Goal: Task Accomplishment & Management: Use online tool/utility

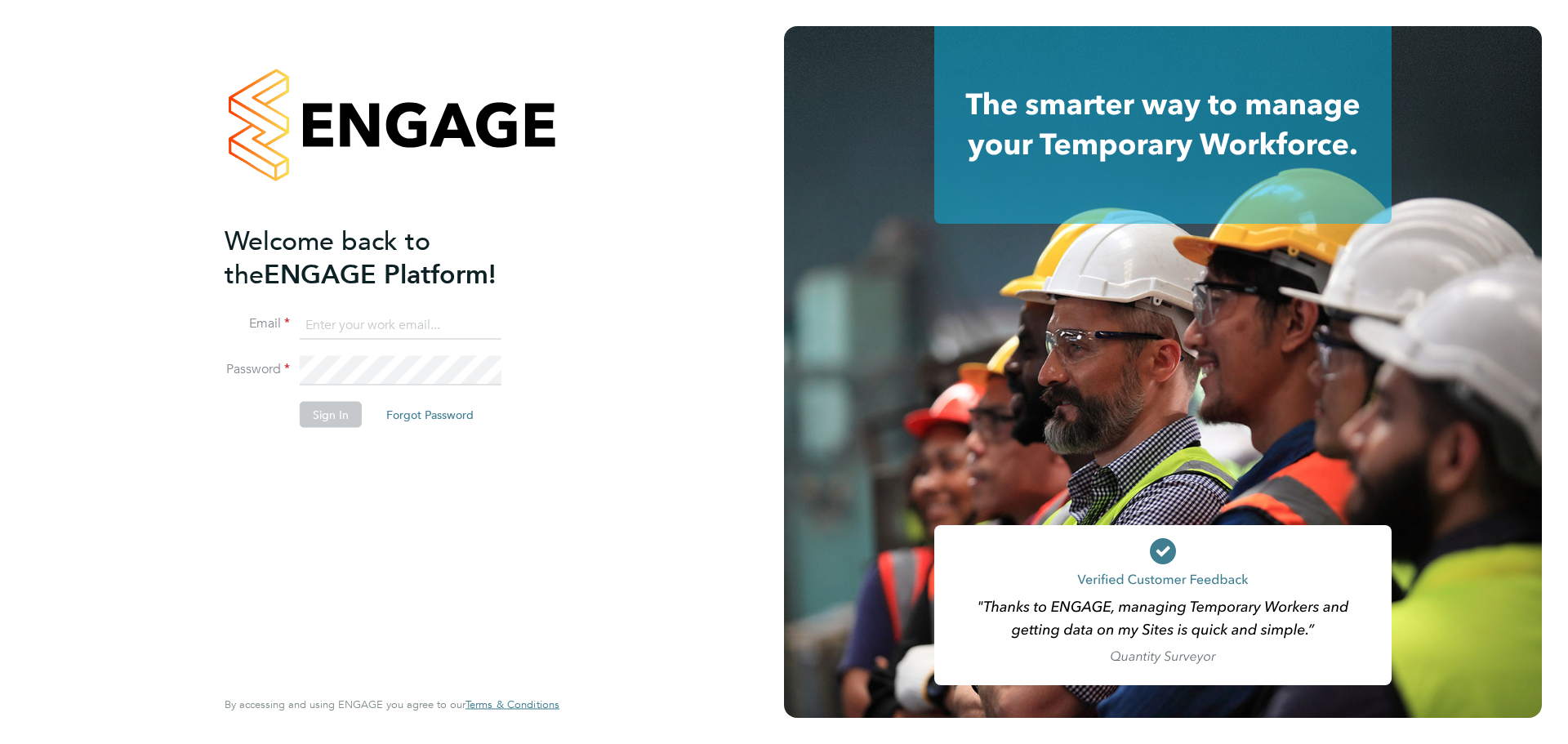
type input "patrick.farrell@randstad.co.uk"
click at [336, 412] on button "Sign In" at bounding box center [330, 415] width 62 height 26
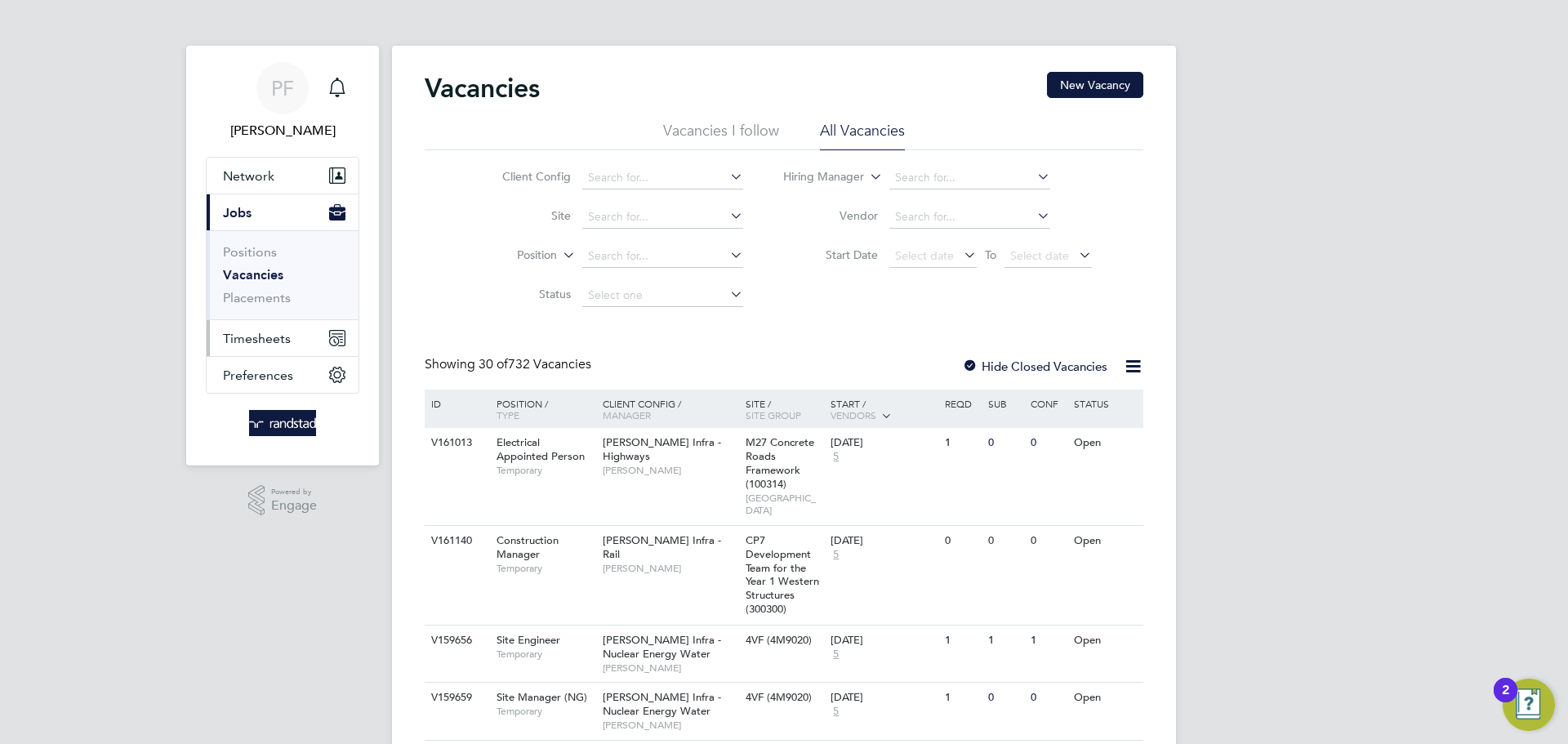
click at [256, 330] on span "Timesheets" at bounding box center [257, 338] width 68 height 16
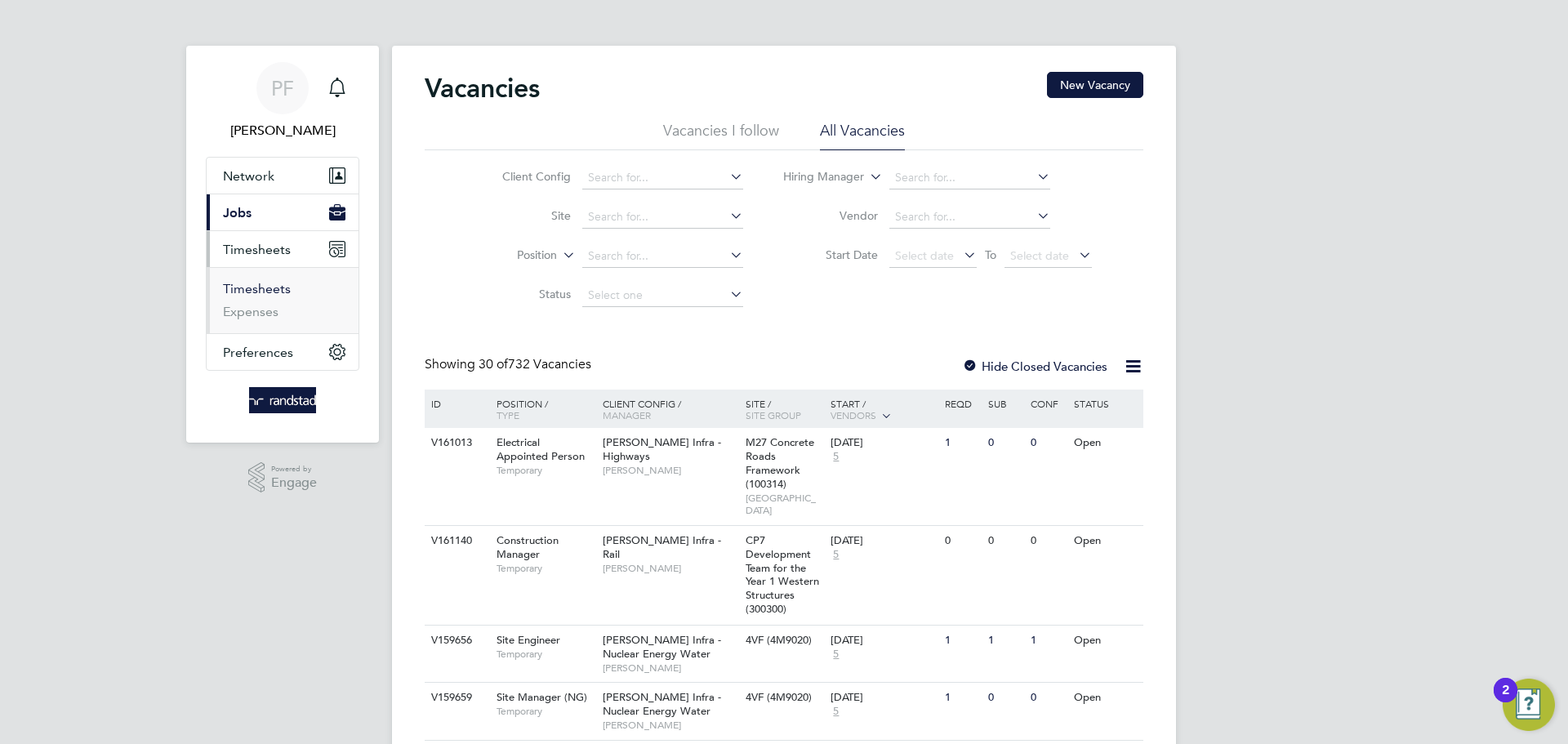
click at [267, 295] on link "Timesheets" at bounding box center [257, 288] width 68 height 16
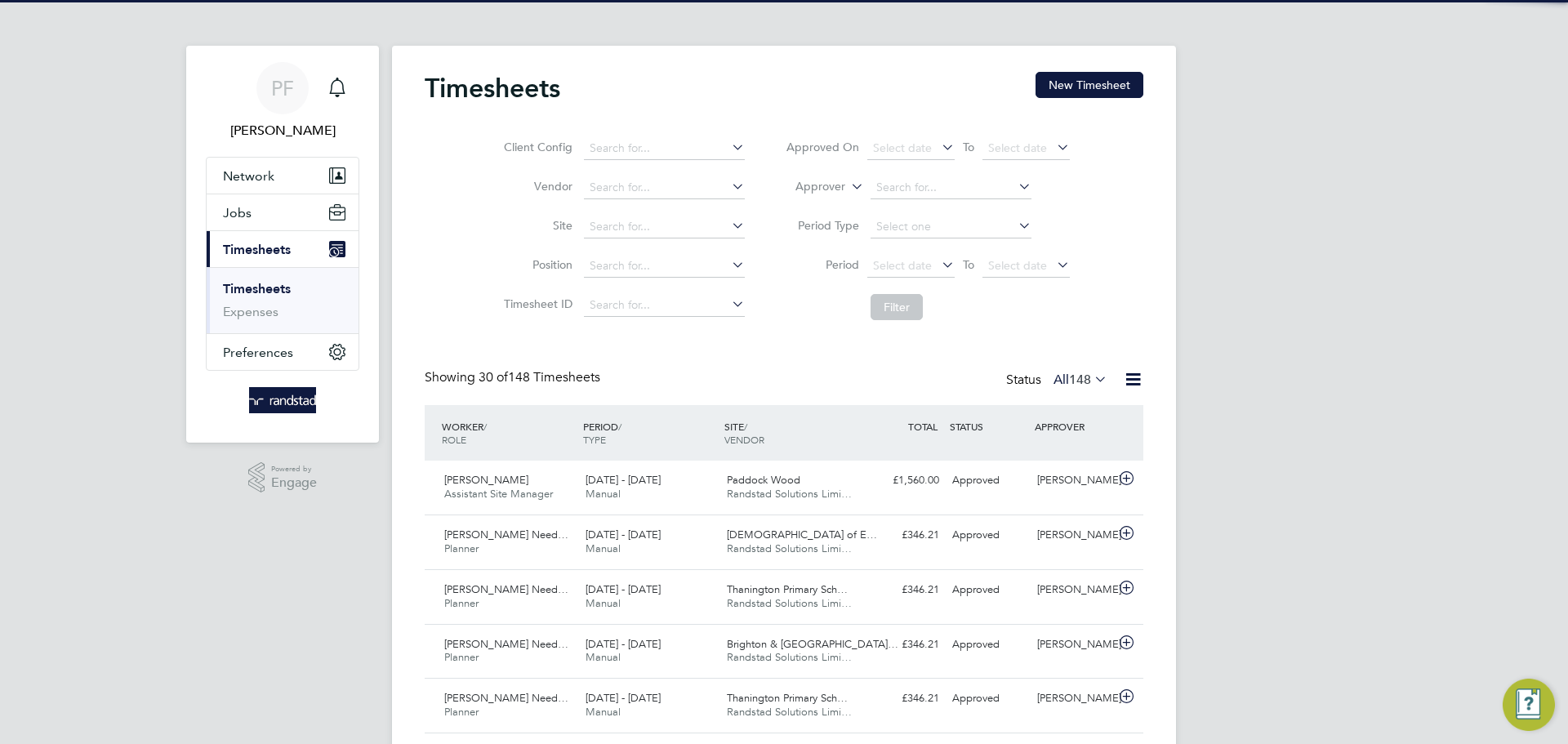
click at [1110, 91] on button "New Timesheet" at bounding box center [1089, 85] width 108 height 26
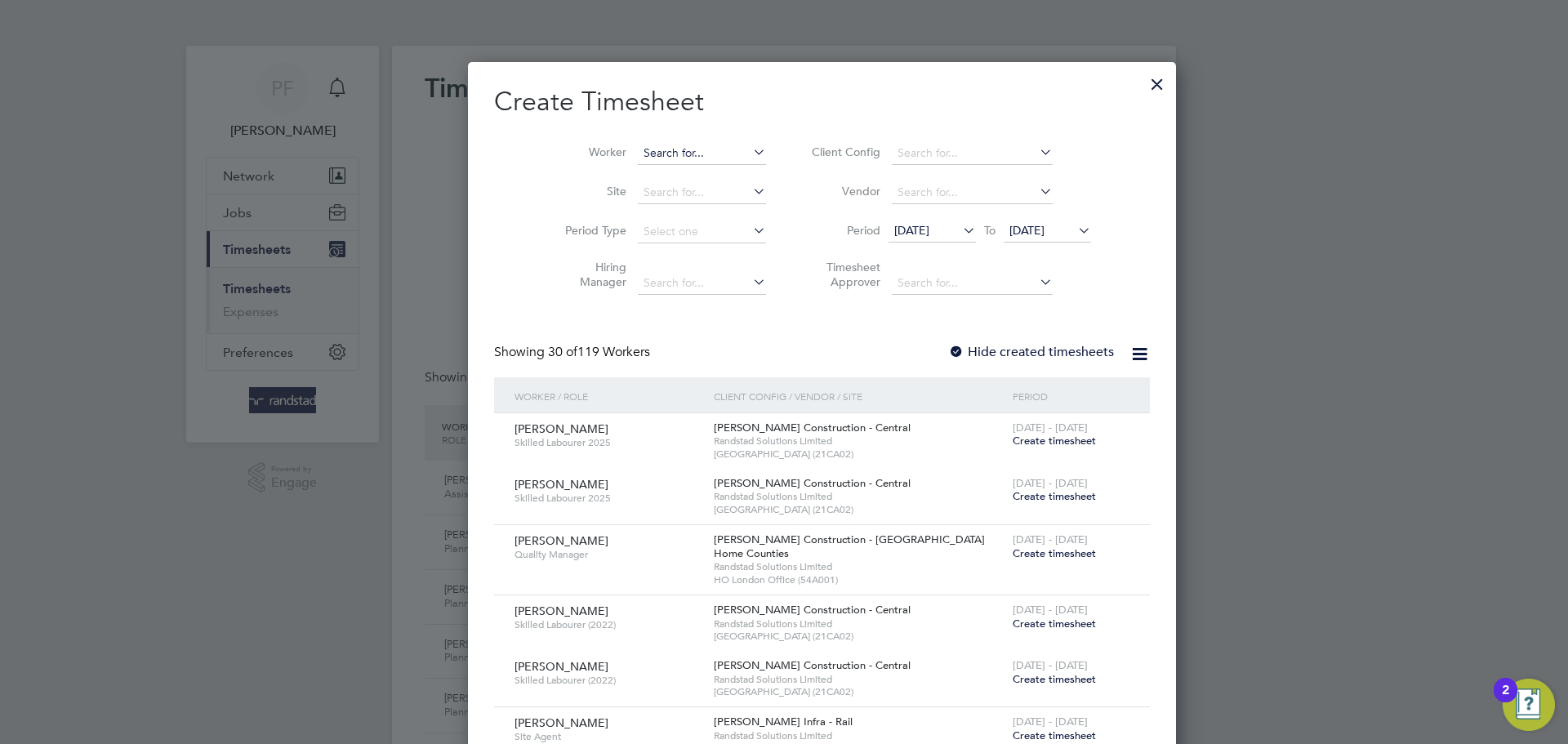
click at [638, 147] on input at bounding box center [702, 153] width 129 height 23
type input "[PERSON_NAME]"
click at [646, 164] on li "[PERSON_NAME] [PERSON_NAME] Need ham" at bounding box center [745, 175] width 292 height 22
type input "[PERSON_NAME]"
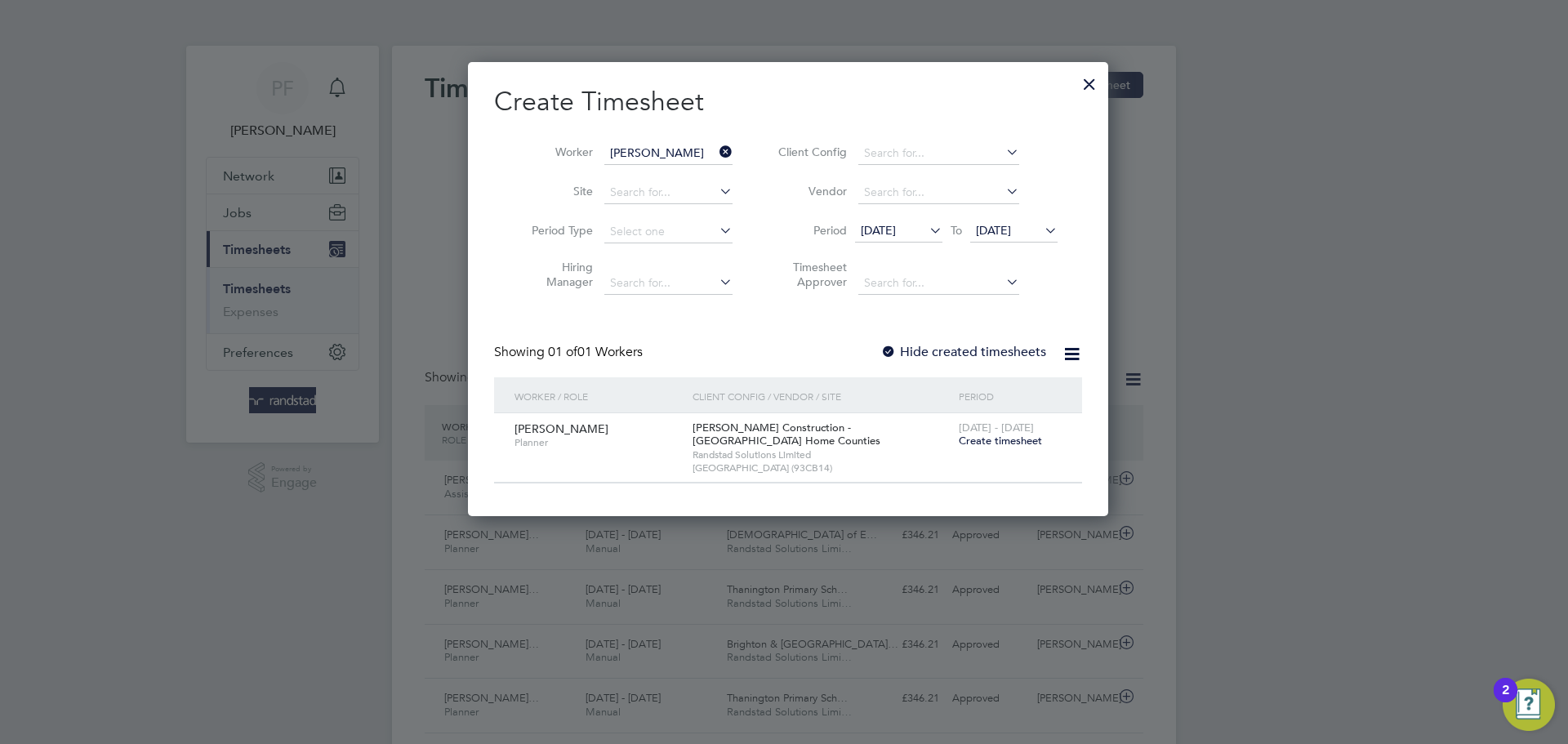
click at [888, 350] on div at bounding box center [888, 353] width 16 height 16
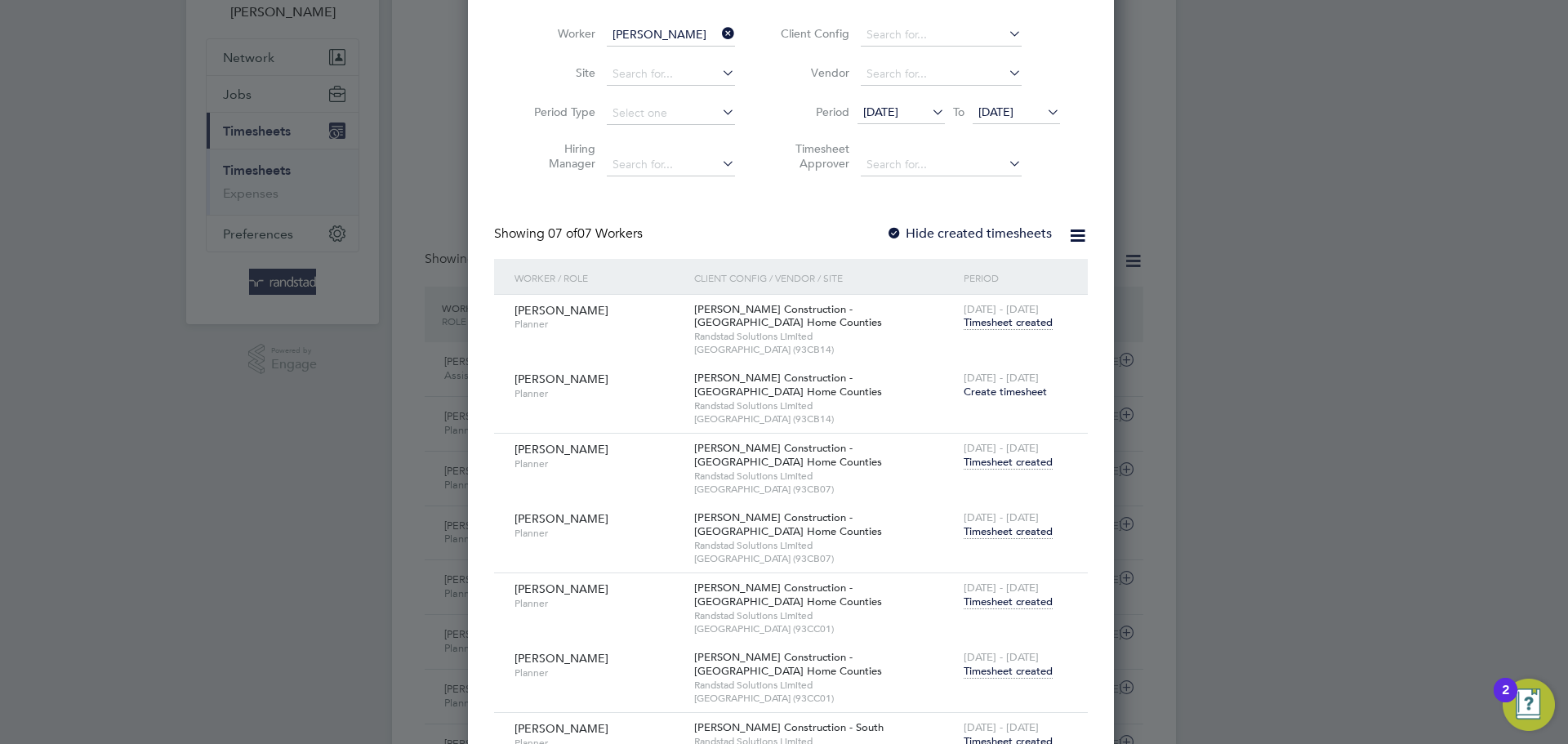
click at [979, 528] on span "Timesheet created" at bounding box center [1009, 531] width 89 height 15
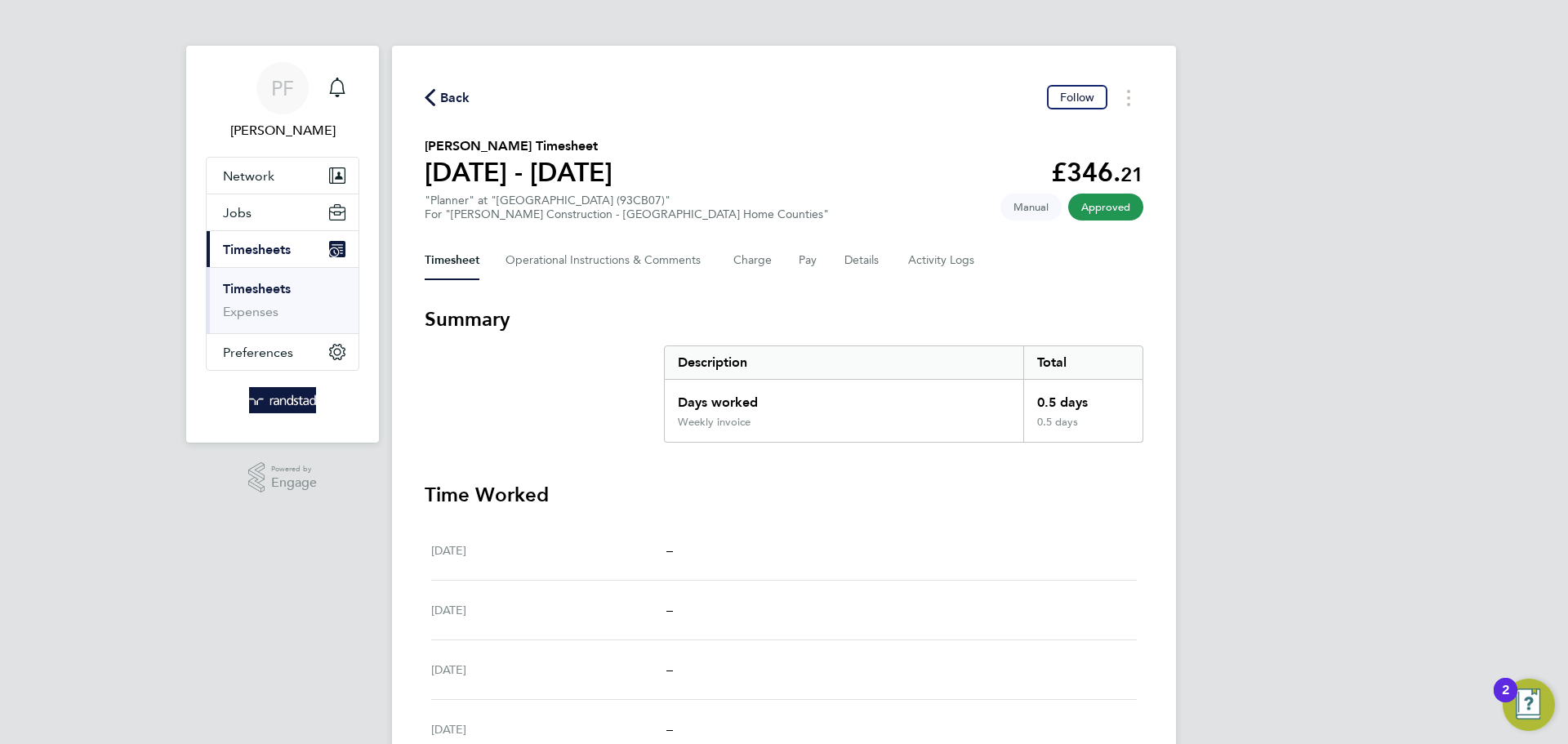
click at [452, 83] on div "Back Follow [PERSON_NAME] Timesheet [DATE] - [DATE] £346. 21 "Planner" at "[GEO…" at bounding box center [784, 522] width 784 height 952
click at [445, 94] on span "Back" at bounding box center [455, 98] width 30 height 20
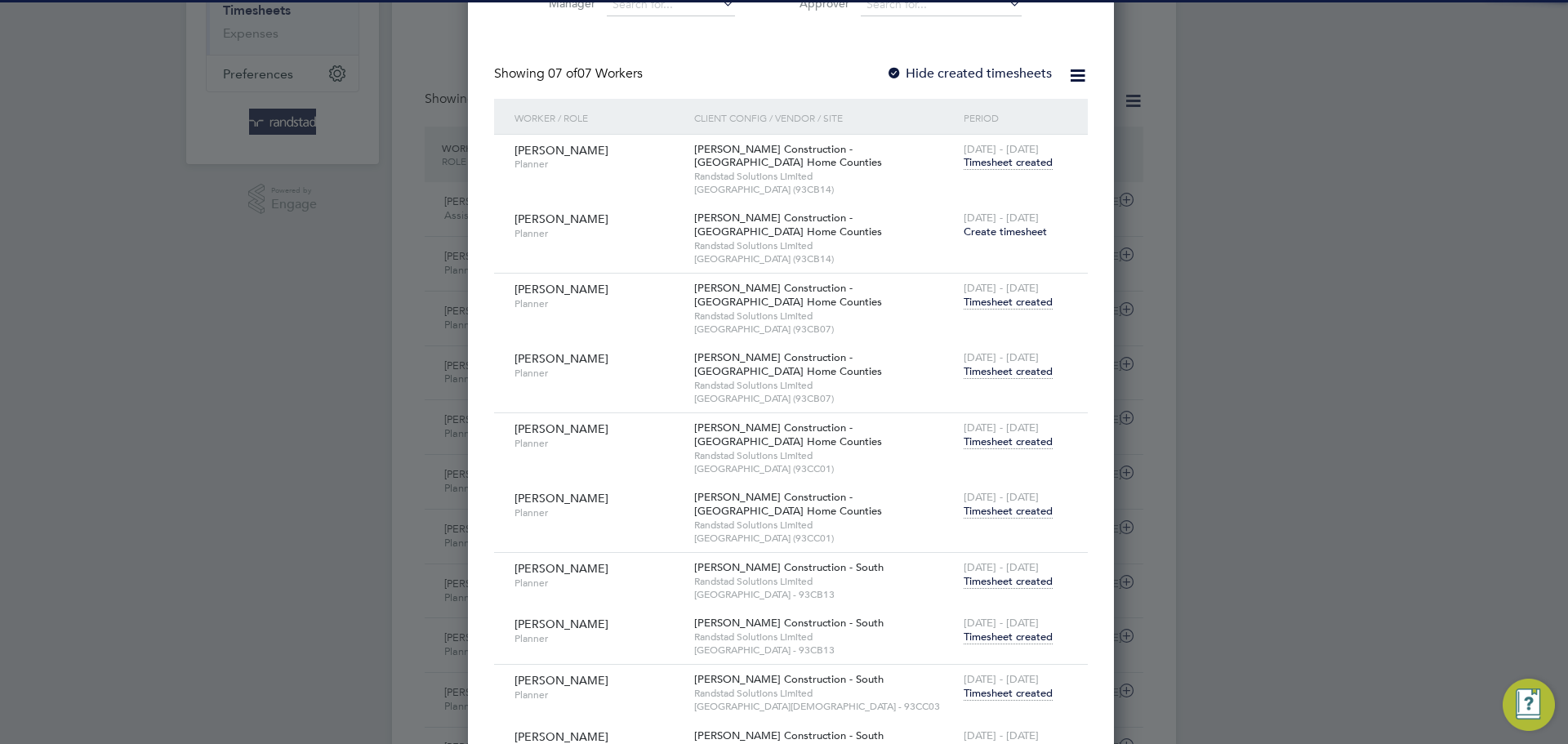
click at [998, 511] on span "Timesheet created" at bounding box center [1009, 512] width 89 height 15
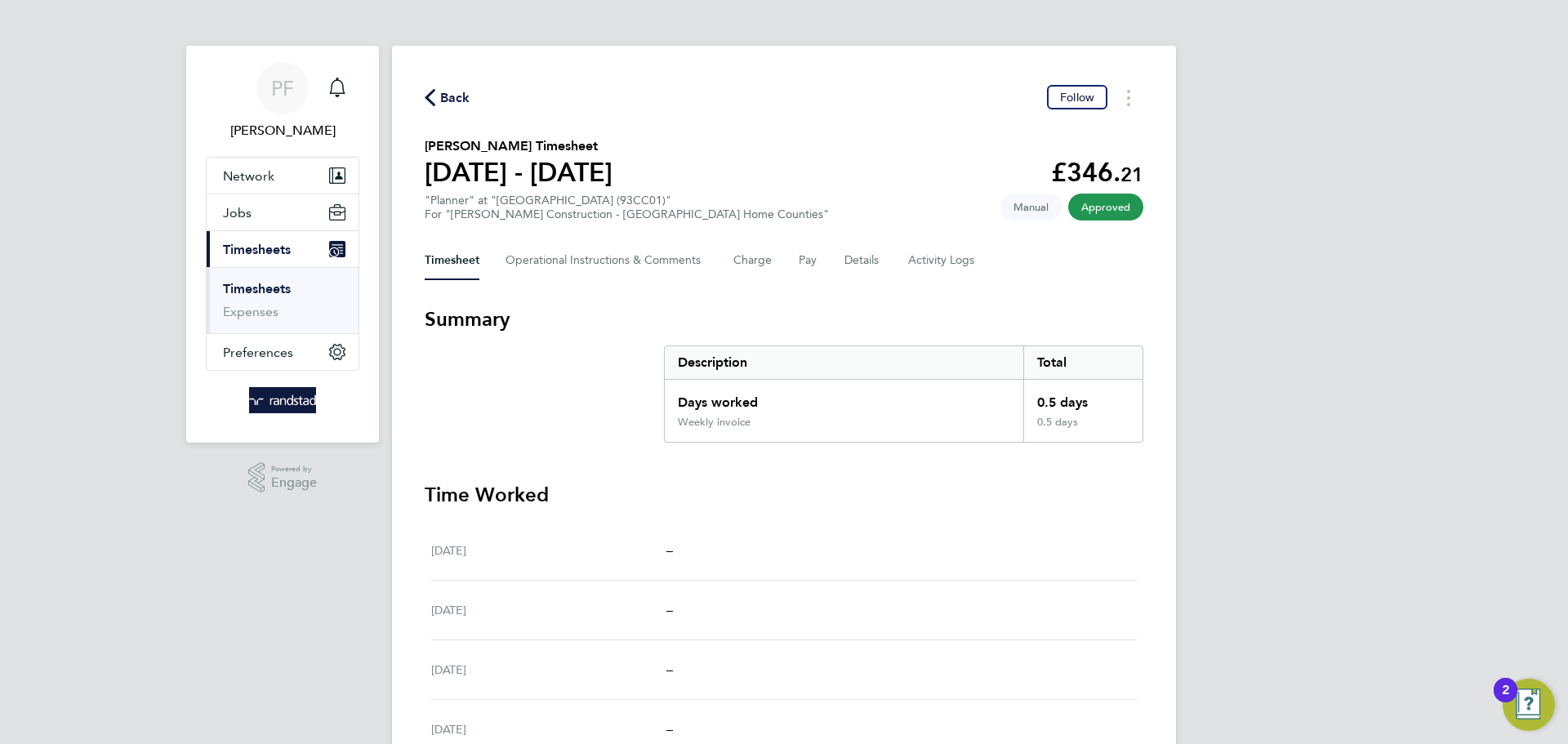
click at [466, 103] on span "Back" at bounding box center [455, 98] width 30 height 20
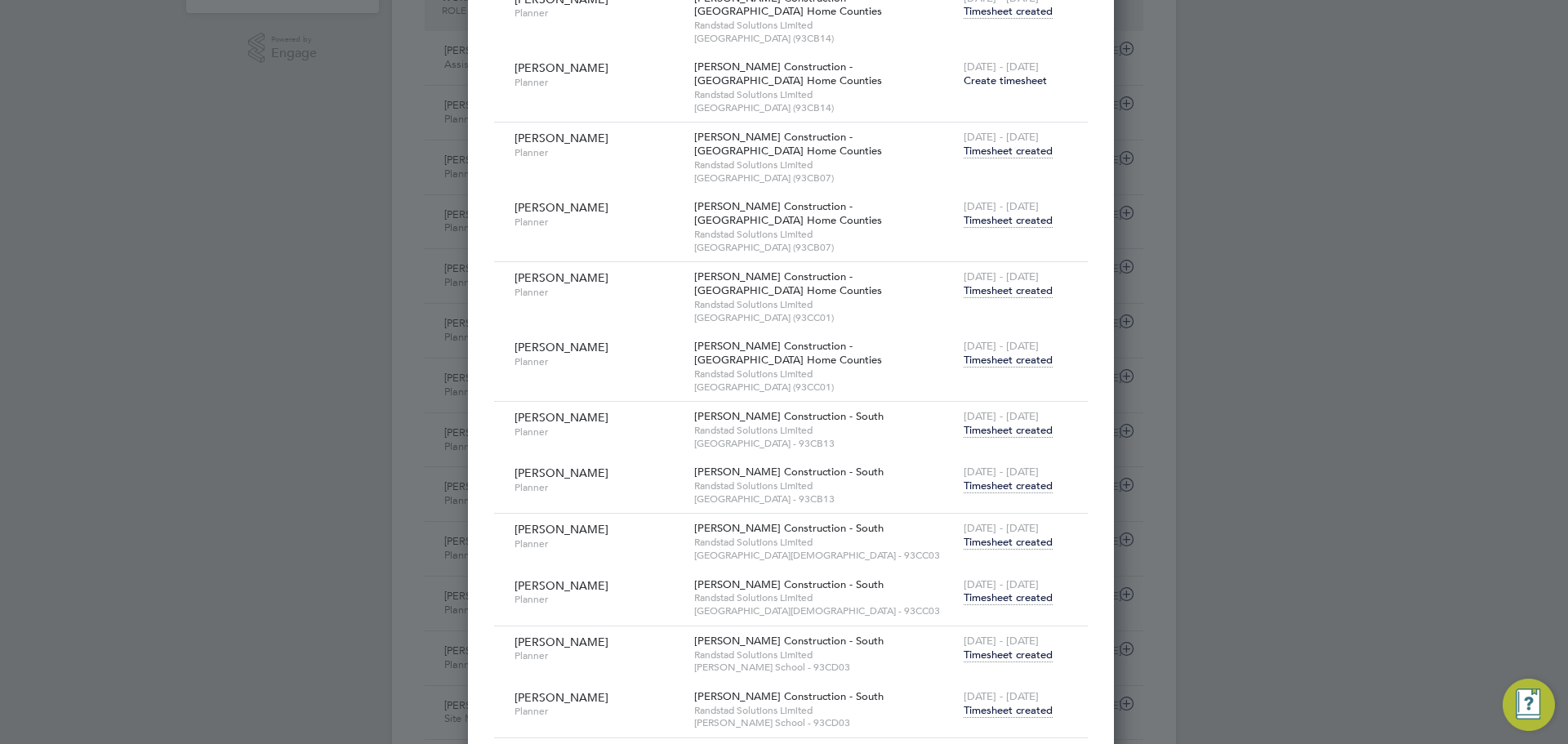
click at [981, 486] on span "Timesheet created" at bounding box center [1009, 486] width 89 height 15
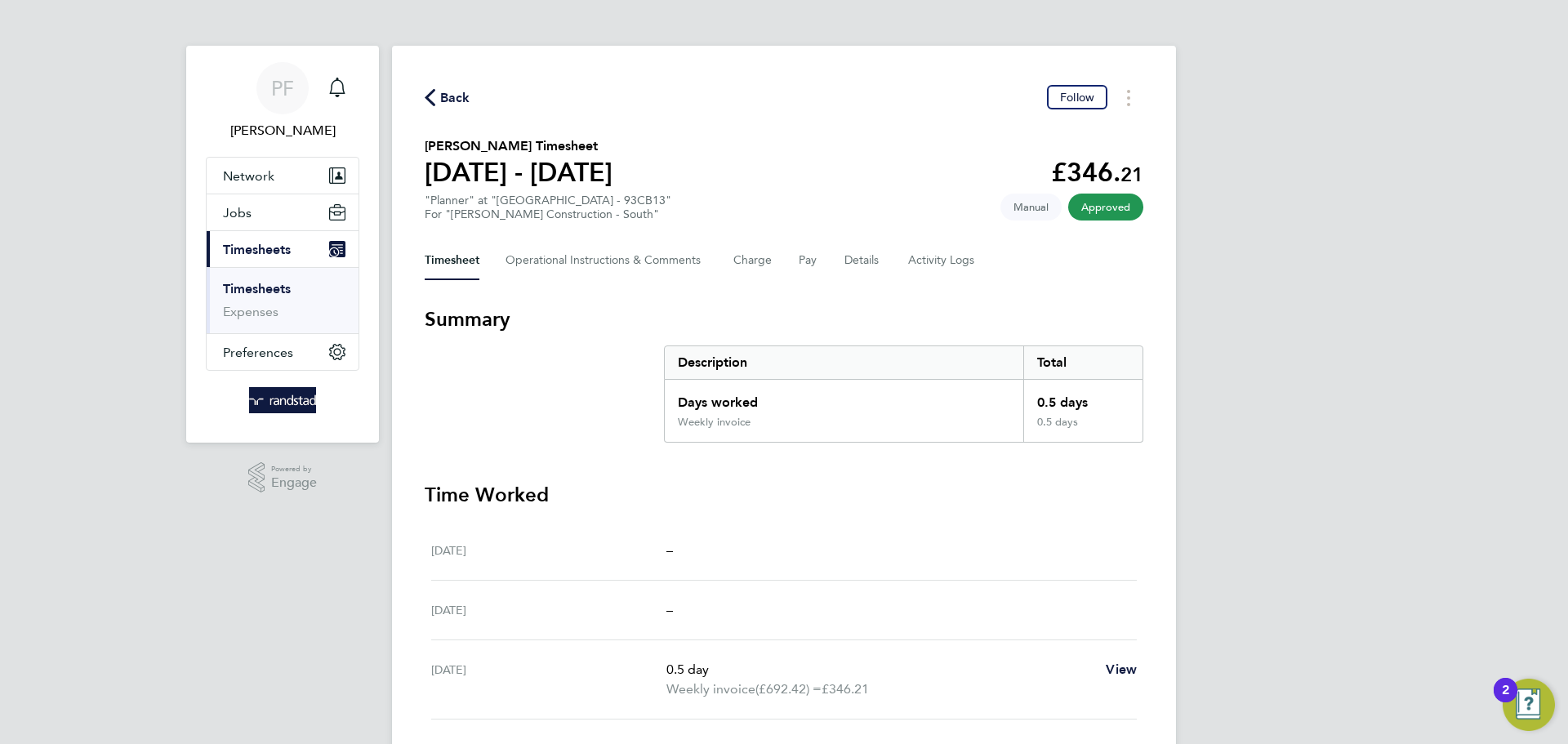
click at [438, 95] on span "Back" at bounding box center [447, 96] width 46 height 16
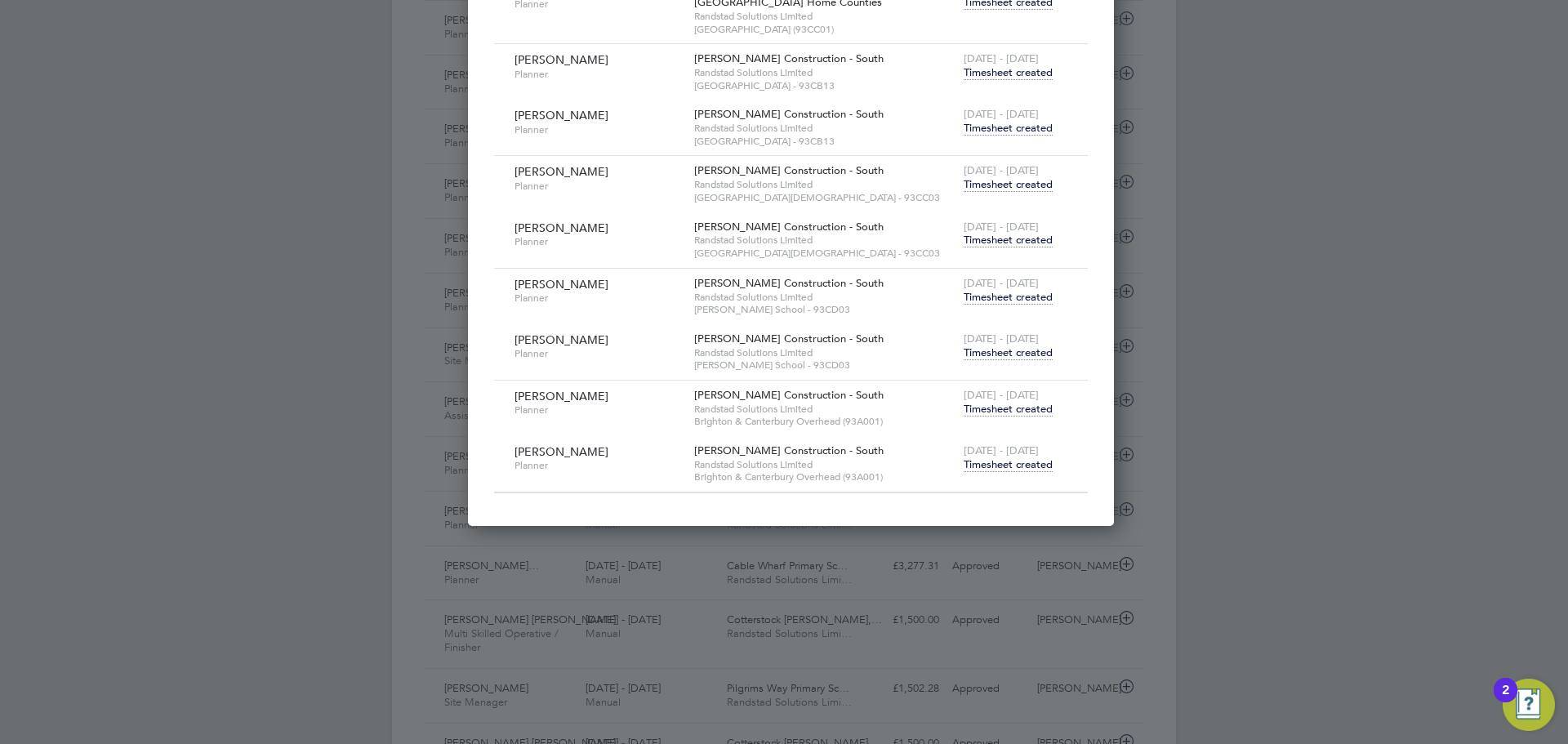
click at [972, 239] on span "Timesheet created" at bounding box center [1009, 240] width 89 height 15
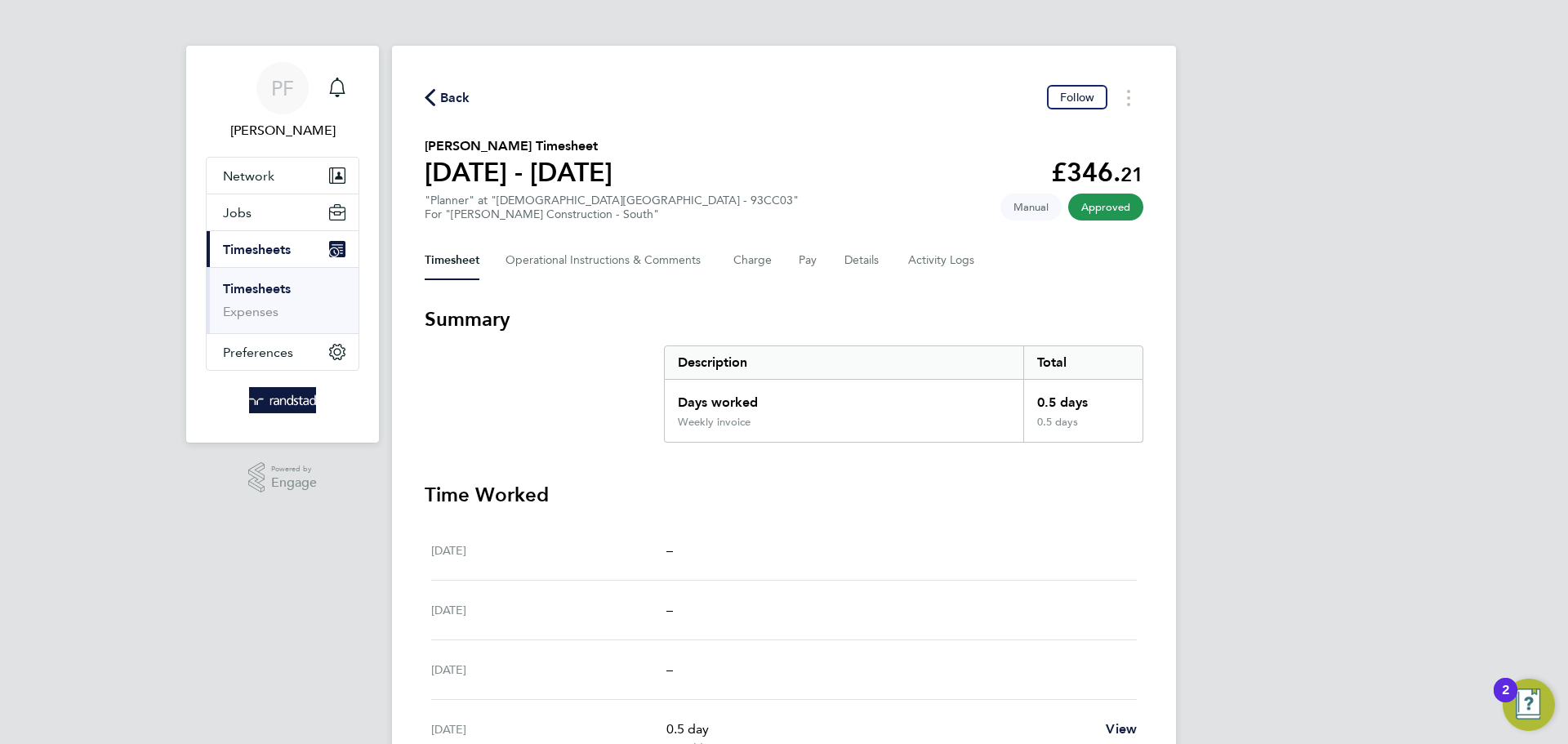
click at [446, 105] on span "Back" at bounding box center [455, 98] width 30 height 20
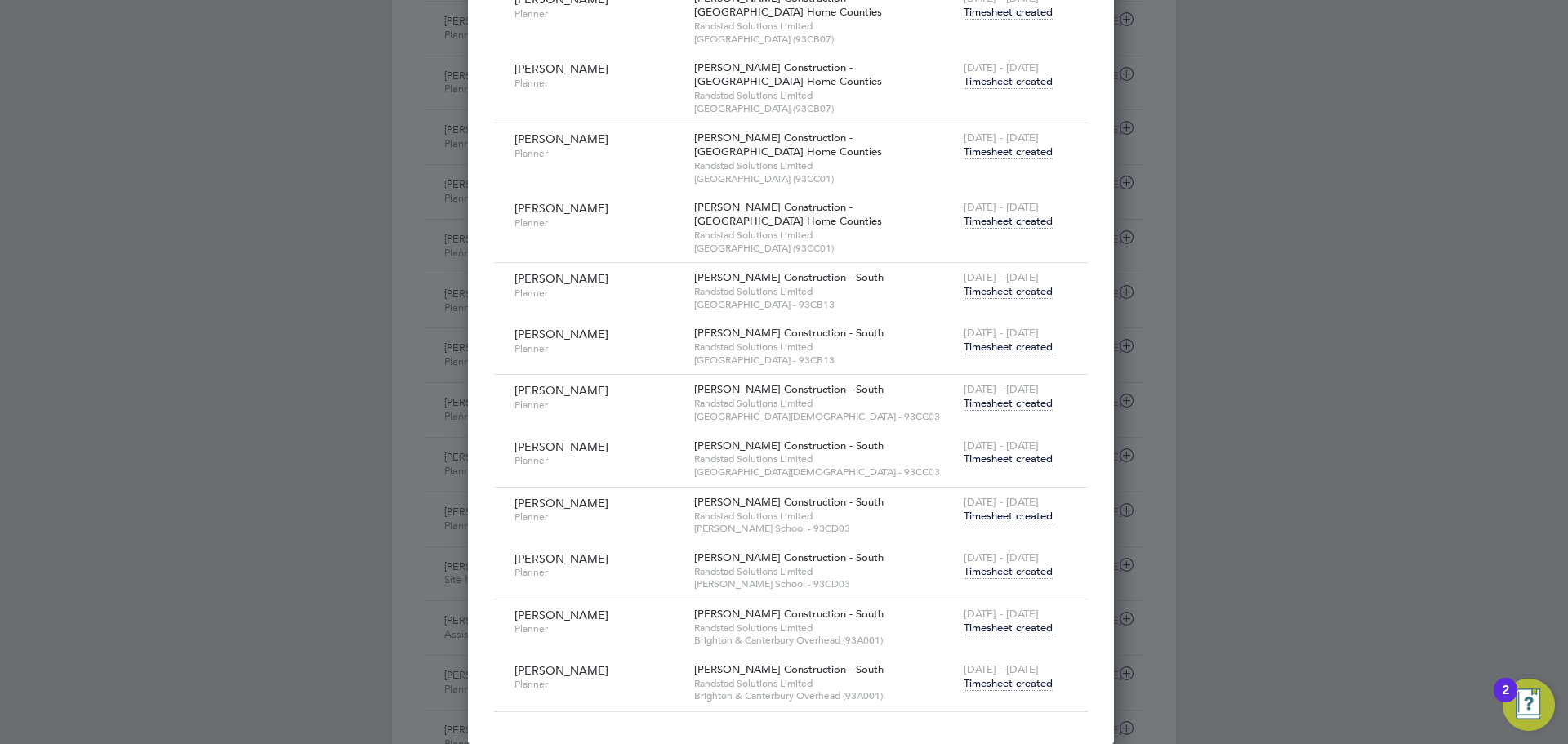
click at [1002, 575] on span "Timesheet created" at bounding box center [1009, 572] width 89 height 15
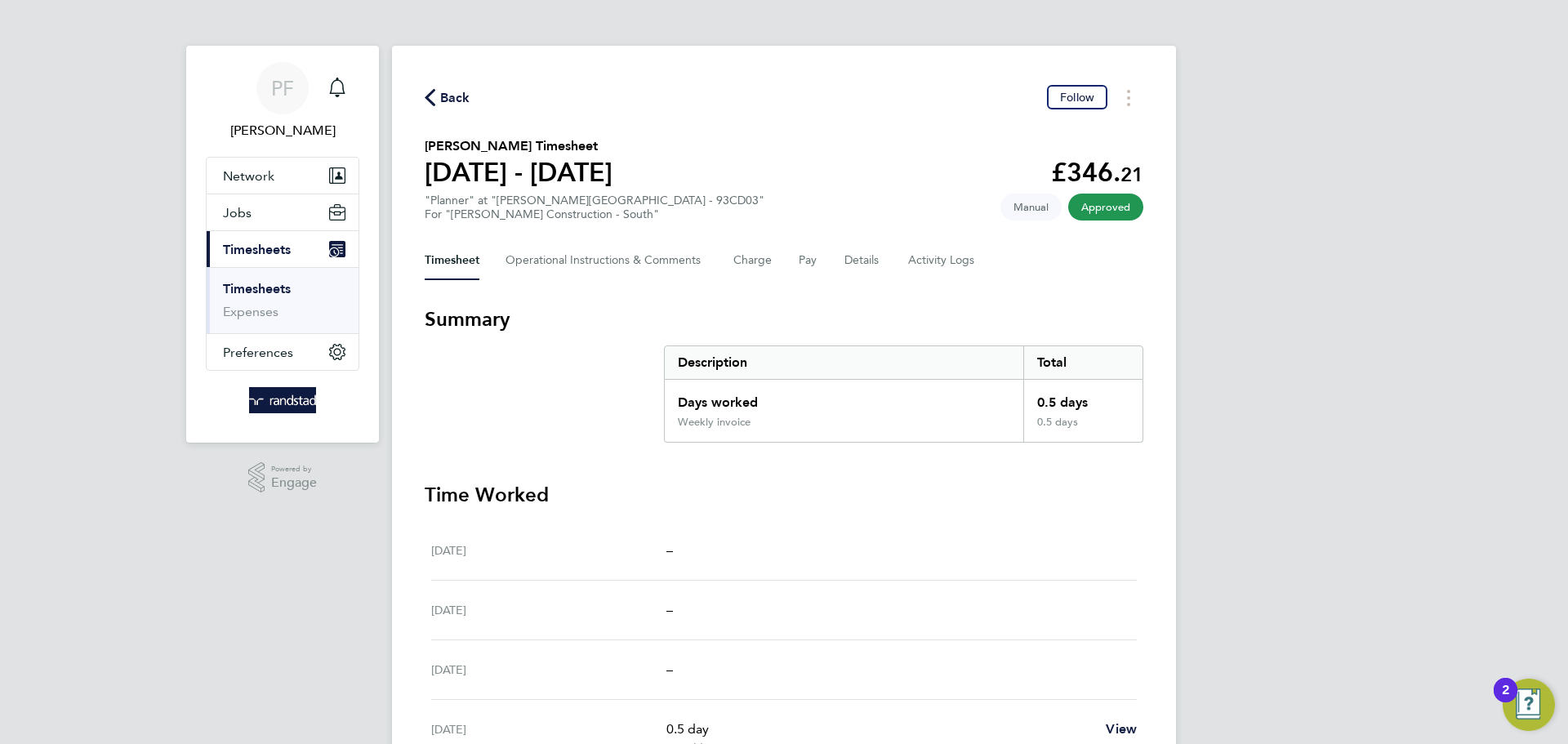
click at [457, 95] on span "Back" at bounding box center [455, 98] width 30 height 20
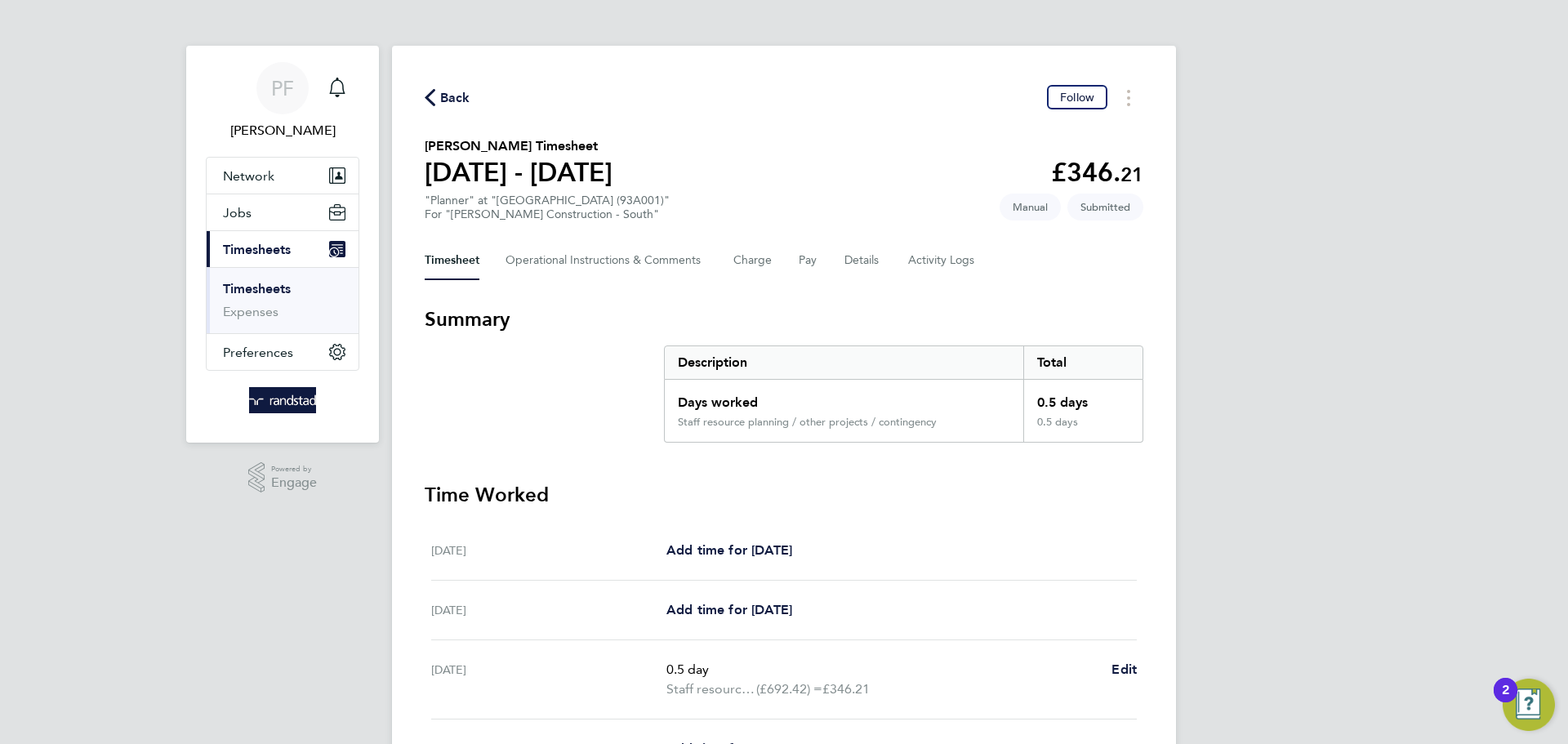
click at [456, 105] on span "Back" at bounding box center [455, 98] width 30 height 20
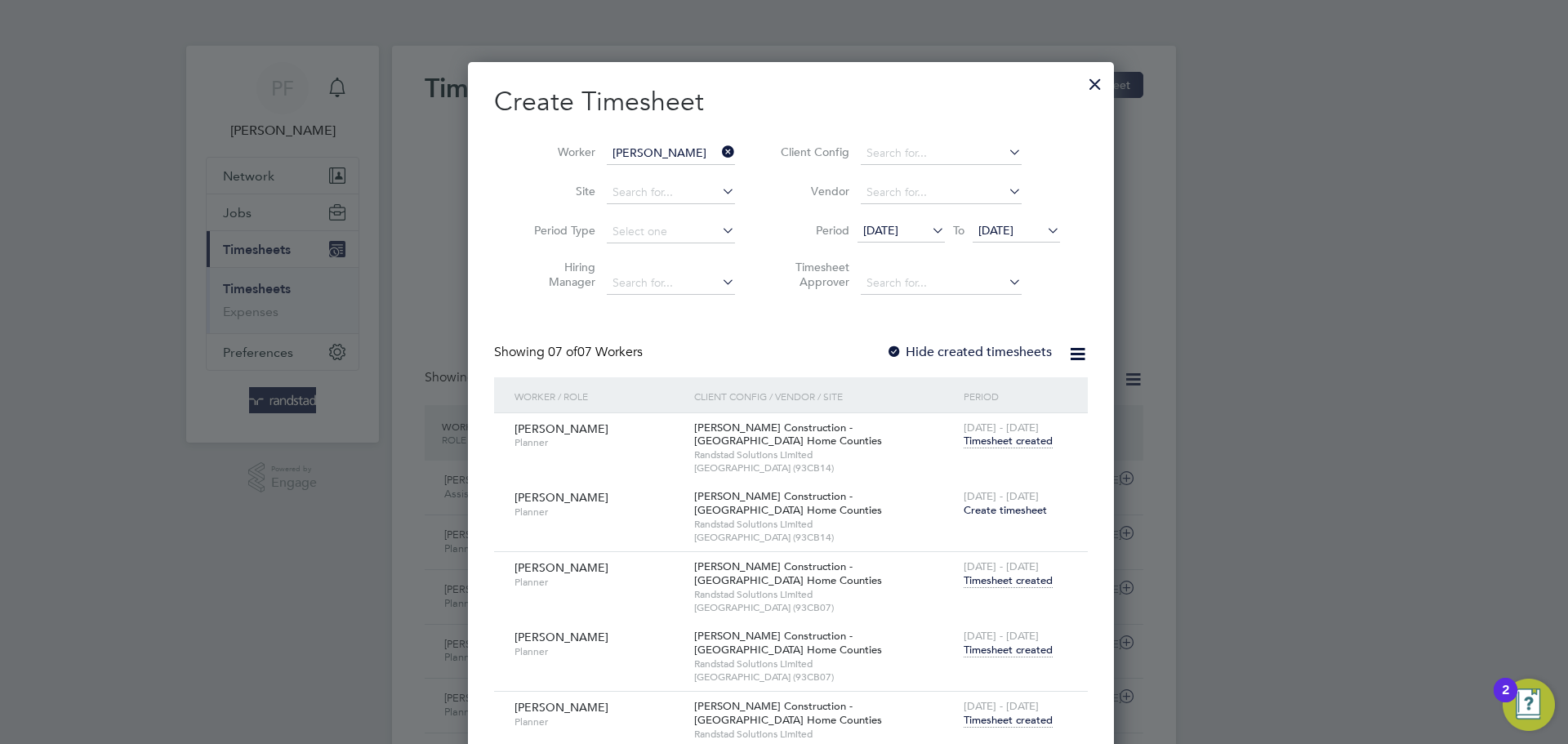
click at [1084, 95] on div at bounding box center [1095, 80] width 30 height 30
